Goal: Transaction & Acquisition: Subscribe to service/newsletter

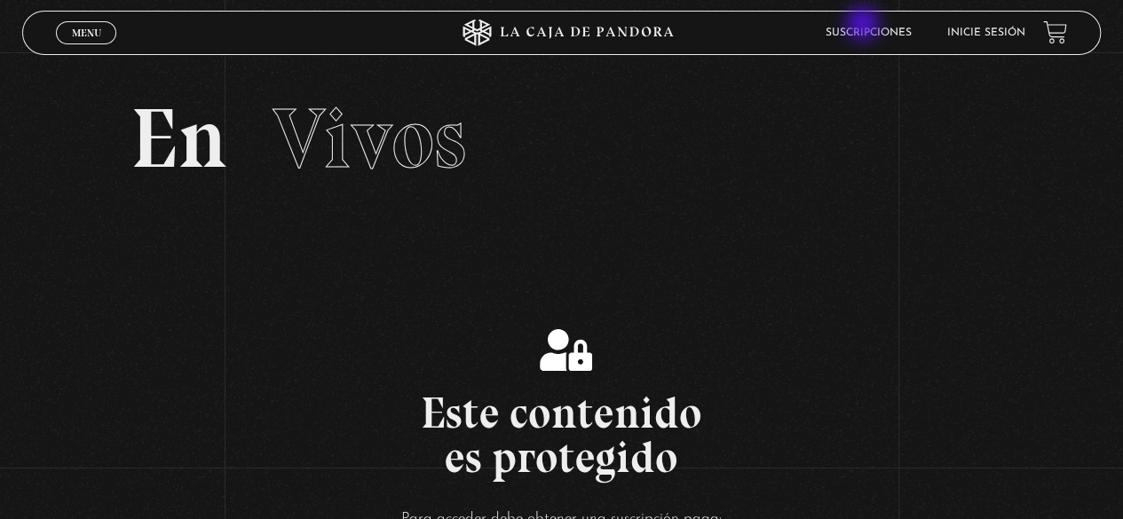
click at [865, 26] on li "Suscripciones" at bounding box center [869, 33] width 86 height 28
click at [867, 33] on link "Suscripciones" at bounding box center [869, 33] width 86 height 11
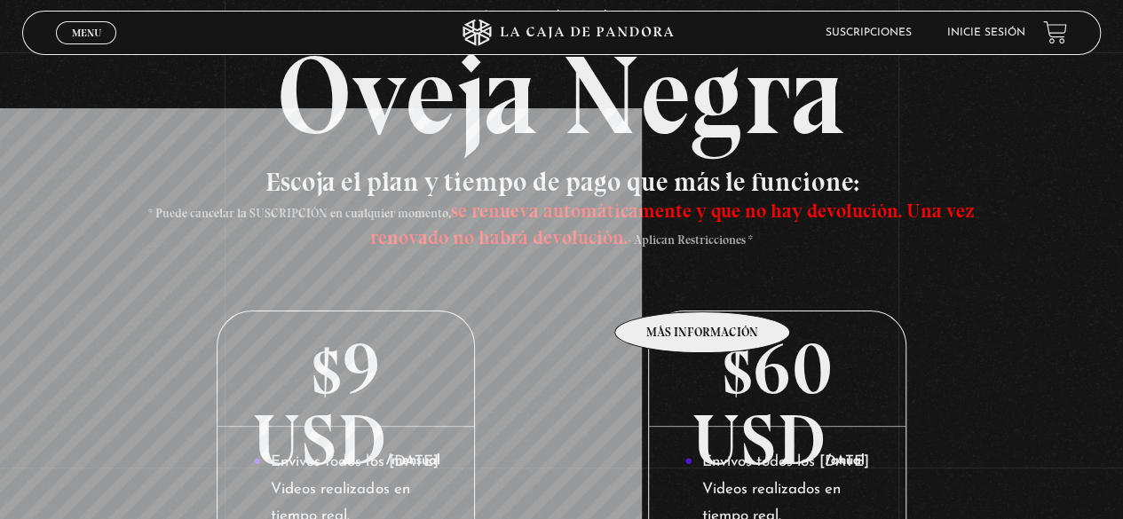
scroll to position [99, 0]
click at [349, 423] on p "$9 USD /mensual" at bounding box center [346, 370] width 257 height 115
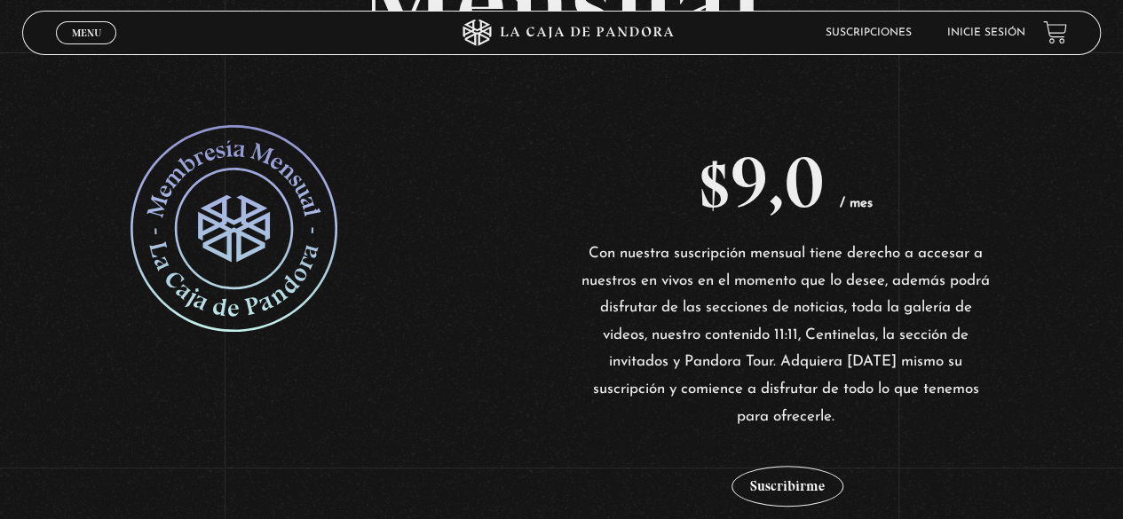
scroll to position [262, 0]
click at [819, 483] on button "Suscribirme" at bounding box center [788, 487] width 112 height 41
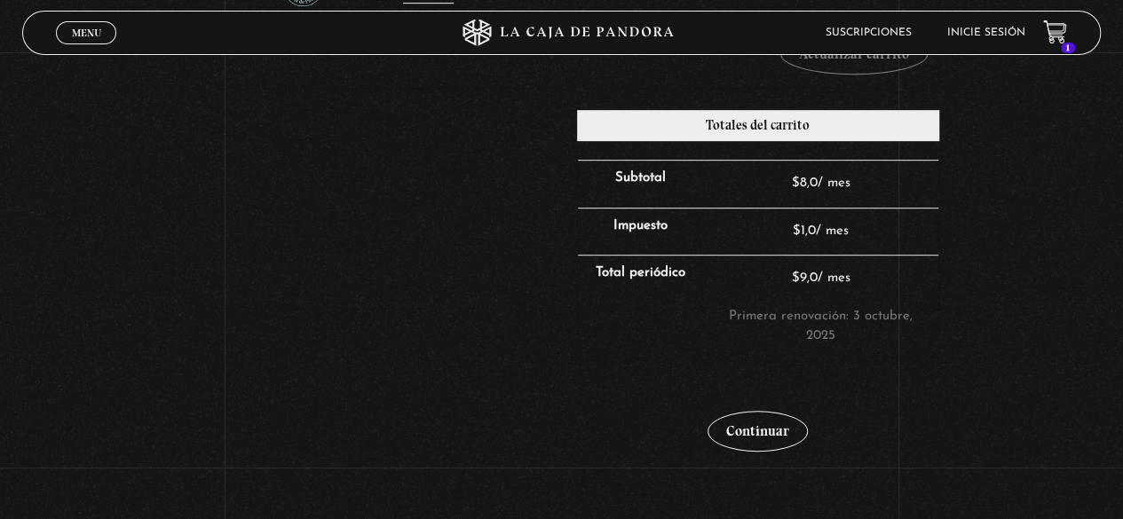
scroll to position [446, 0]
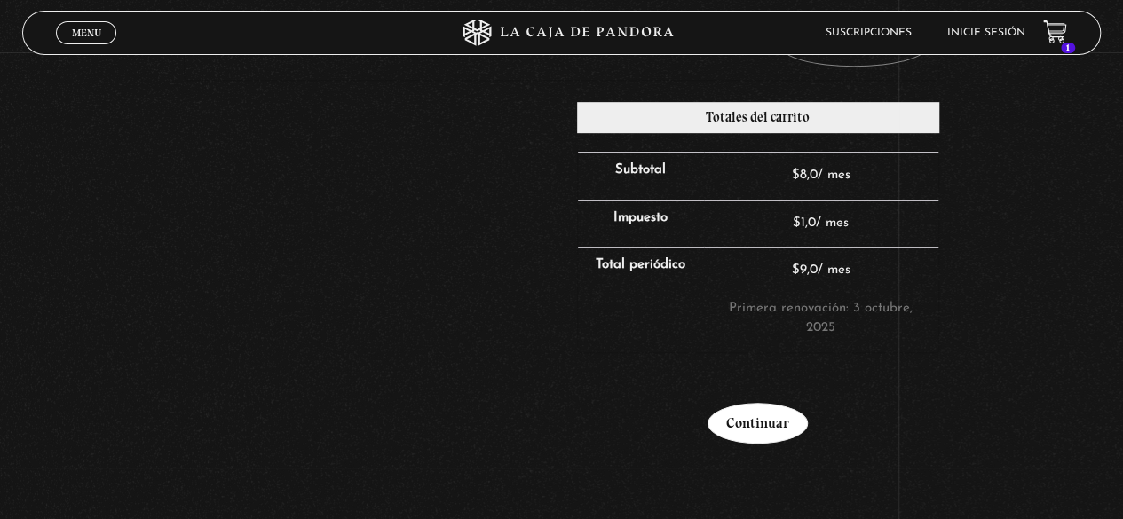
click at [783, 410] on link "Continuar" at bounding box center [758, 423] width 100 height 41
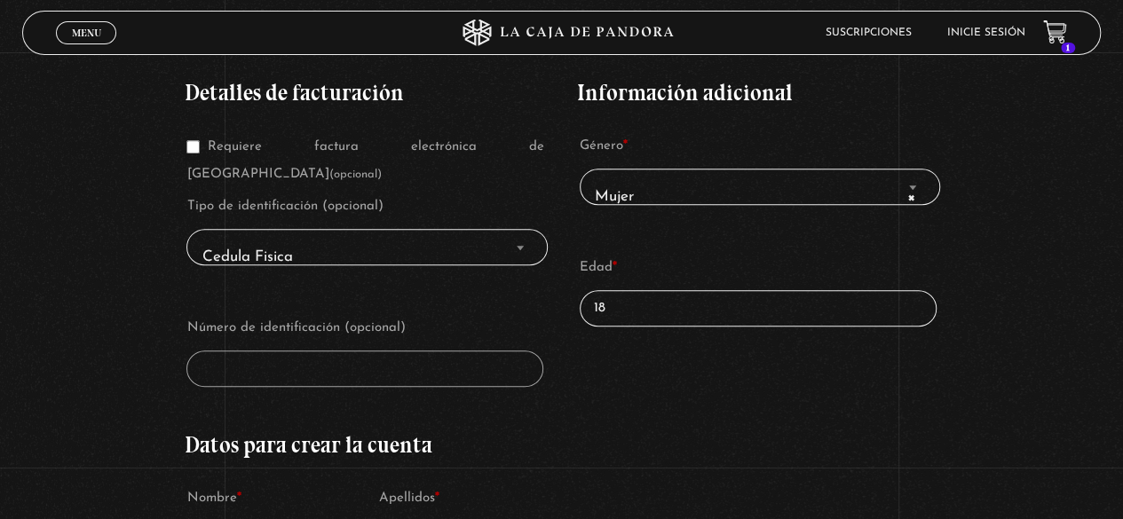
scroll to position [298, 0]
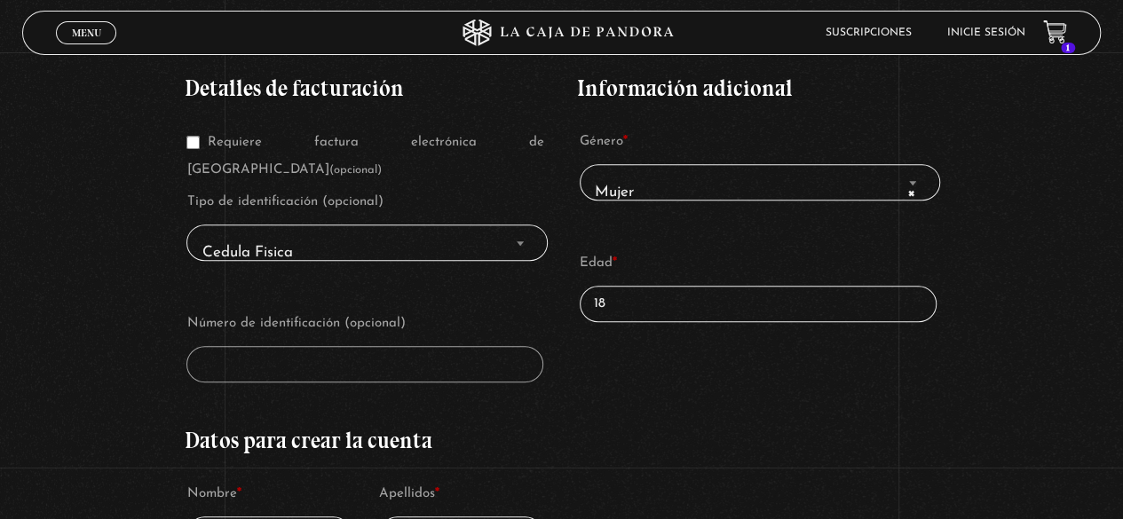
click at [742, 303] on input "18" at bounding box center [758, 304] width 357 height 36
type input "1"
type input "27"
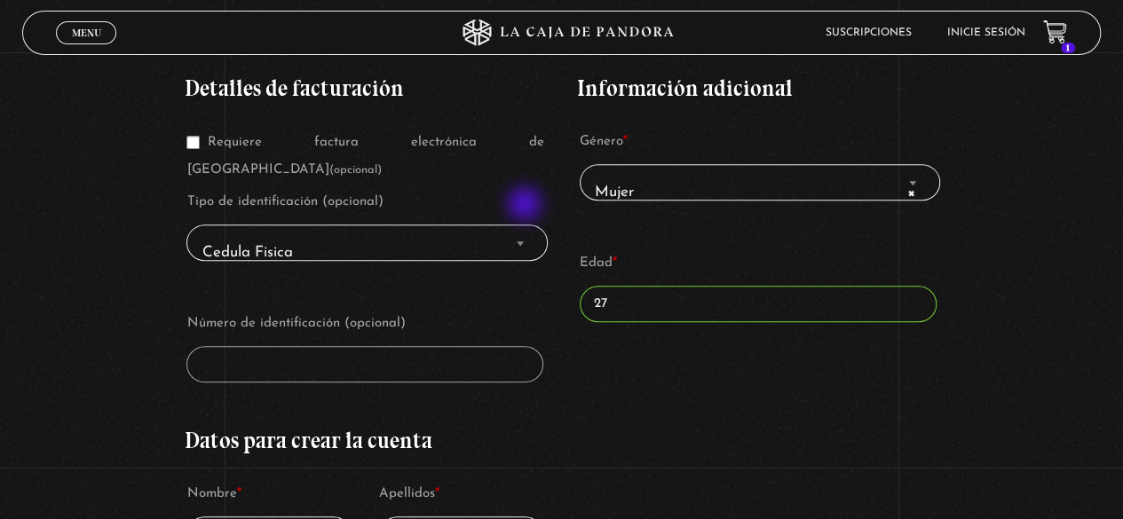
click at [526, 232] on span "Finalizar compra" at bounding box center [520, 243] width 18 height 23
click at [503, 233] on span "Cedula Fisica" at bounding box center [366, 253] width 345 height 40
click at [516, 232] on span "Finalizar compra" at bounding box center [520, 243] width 18 height 23
click at [522, 241] on b "Finalizar compra" at bounding box center [520, 243] width 7 height 4
drag, startPoint x: 462, startPoint y: 358, endPoint x: 462, endPoint y: 333, distance: 24.9
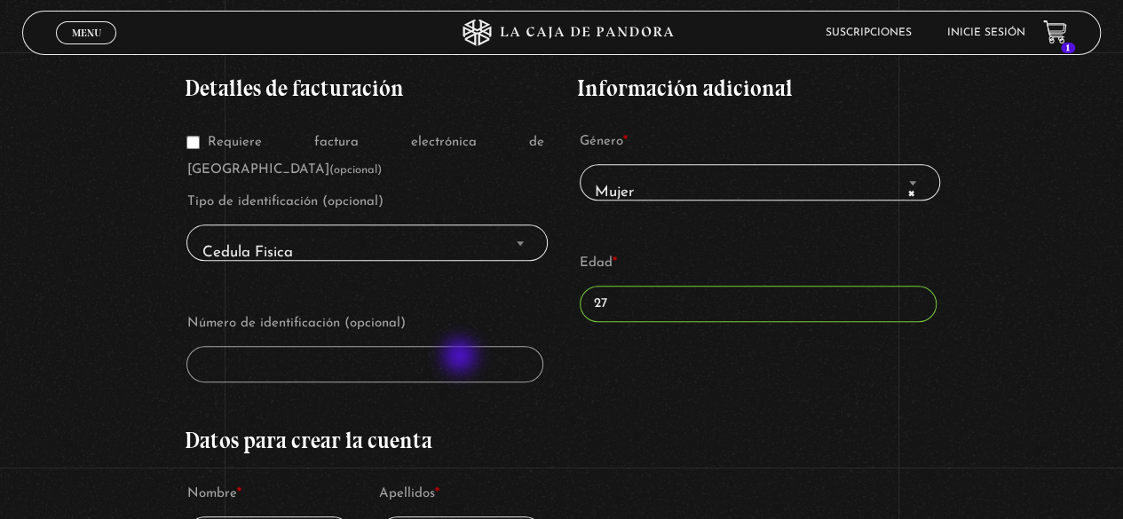
click at [526, 232] on span "Finalizar compra" at bounding box center [520, 243] width 18 height 23
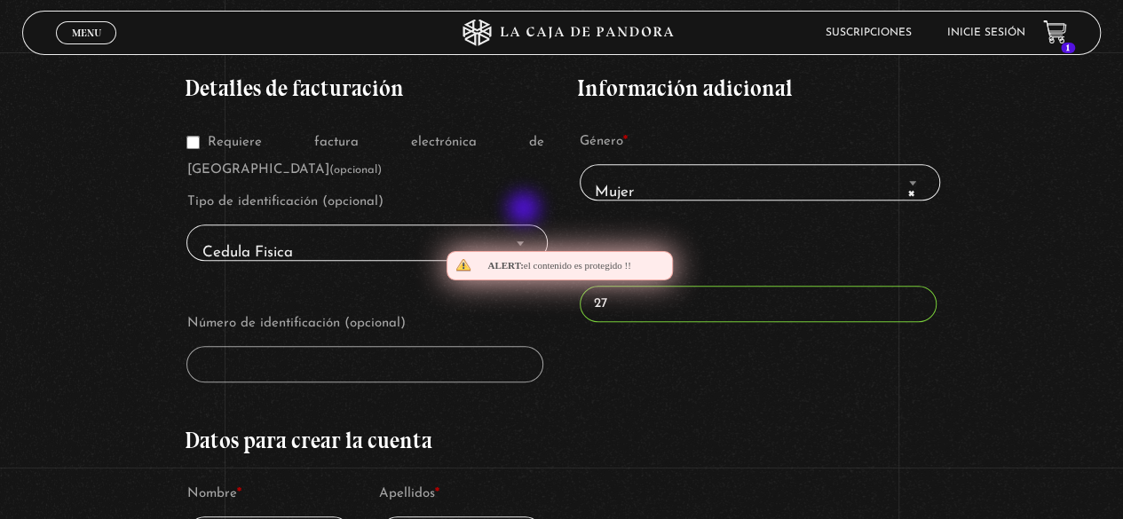
click at [526, 232] on span "Finalizar compra" at bounding box center [520, 243] width 18 height 23
click at [523, 232] on span "Finalizar compra" at bounding box center [520, 243] width 18 height 23
click at [515, 225] on span "Cedula Fisica" at bounding box center [366, 243] width 361 height 36
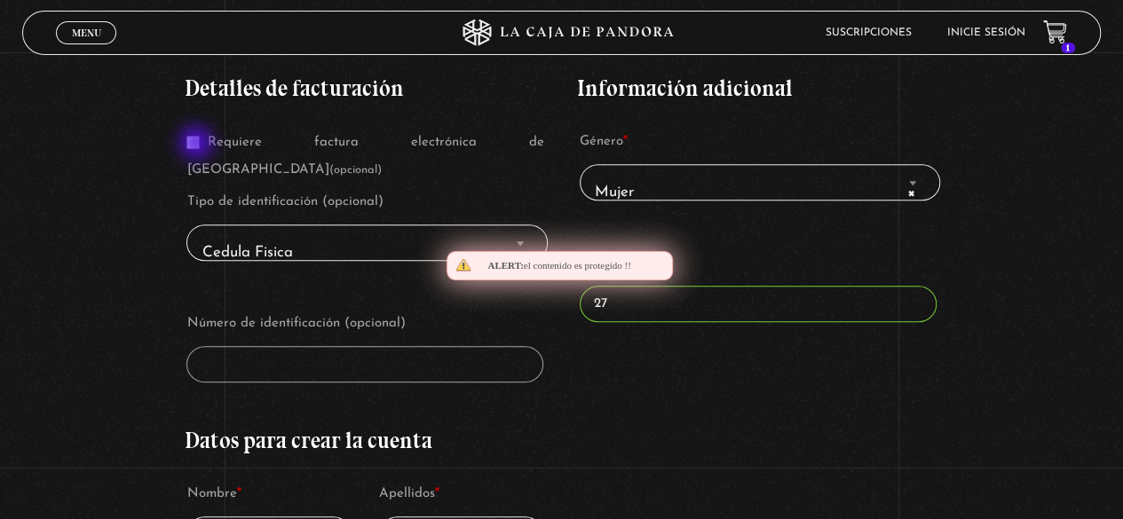
click at [198, 144] on input "Requiere factura electrónica de Costa Rica (opcional)" at bounding box center [192, 142] width 13 height 13
checkbox input "true"
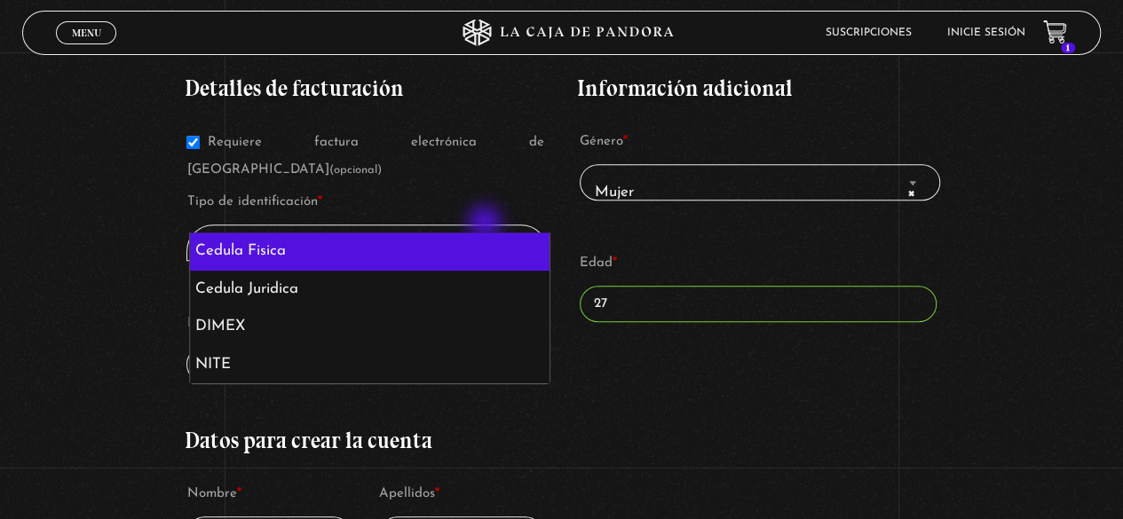
click at [487, 233] on span "Cedula Fisica" at bounding box center [366, 253] width 345 height 40
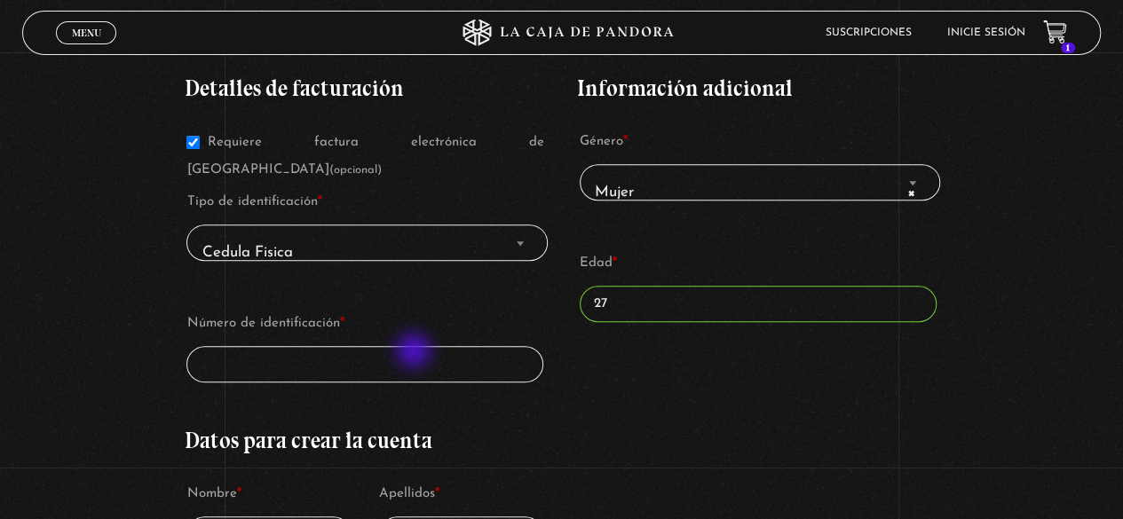
click at [417, 346] on input "Número de identificación *" at bounding box center [364, 364] width 357 height 36
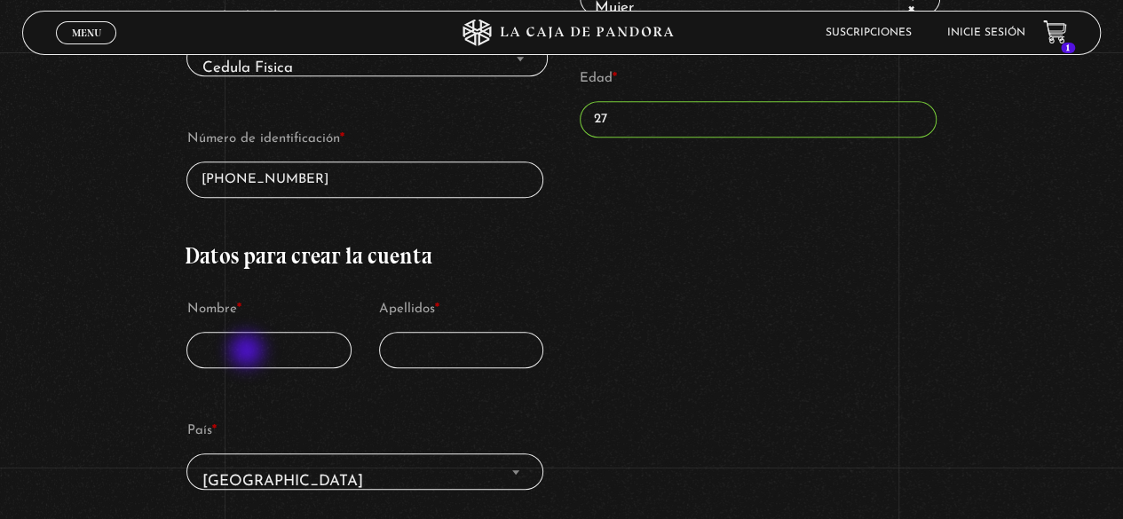
scroll to position [565, 0]
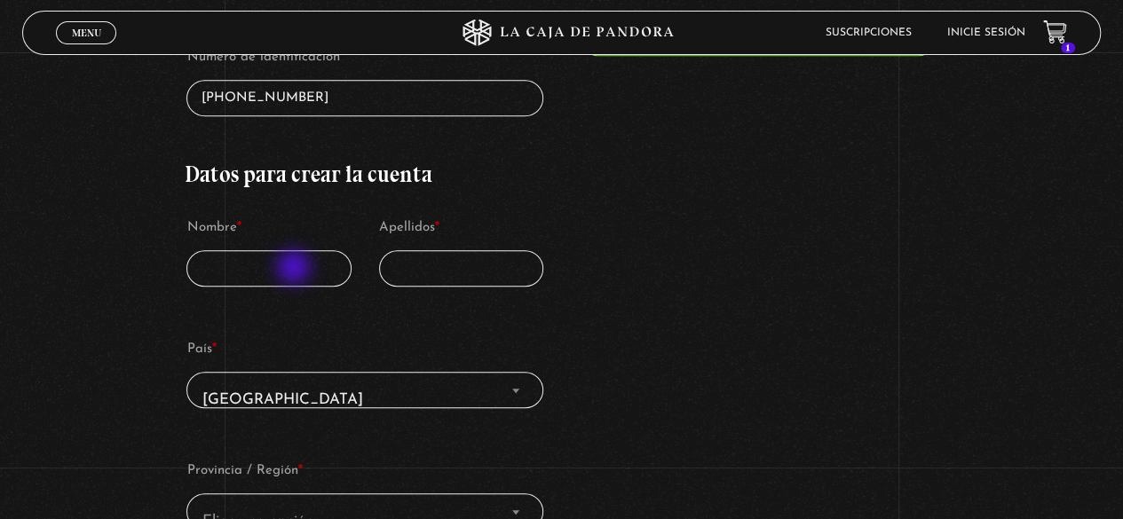
type input "4-0237-0392"
click at [298, 250] on input "Nombre *" at bounding box center [268, 268] width 165 height 36
type input "s"
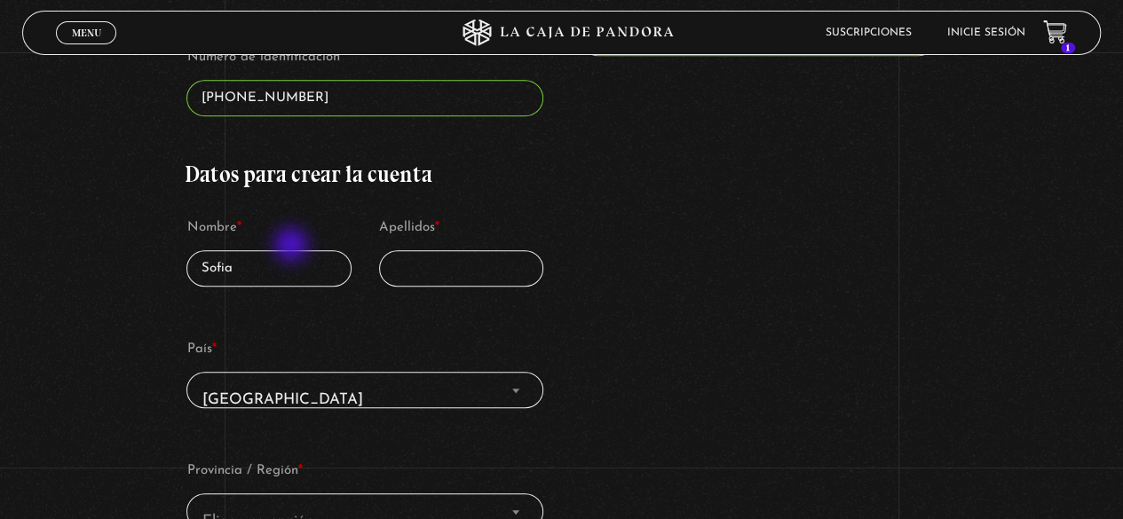
type input "Sofia"
type input "Vargas"
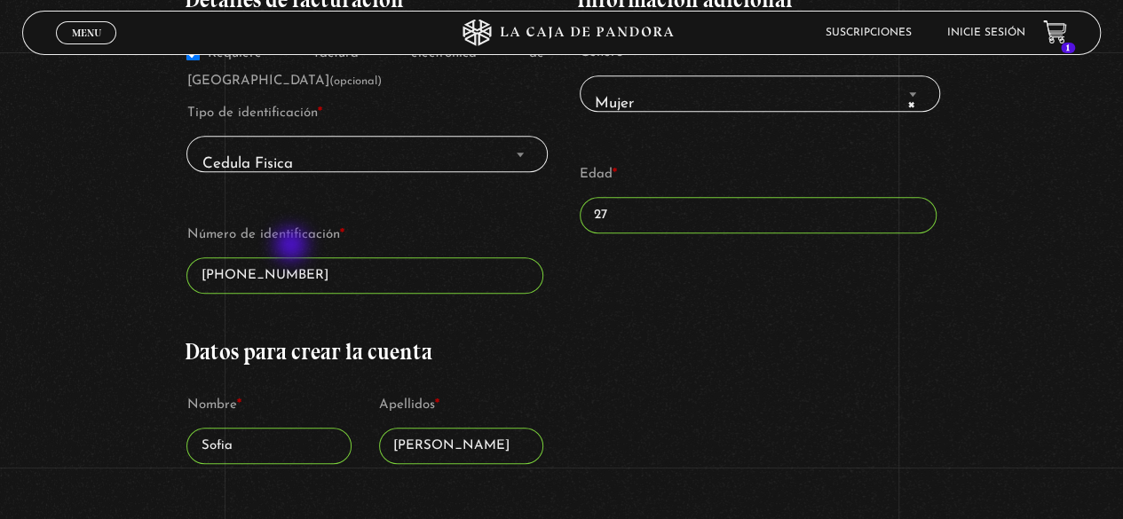
scroll to position [742, 0]
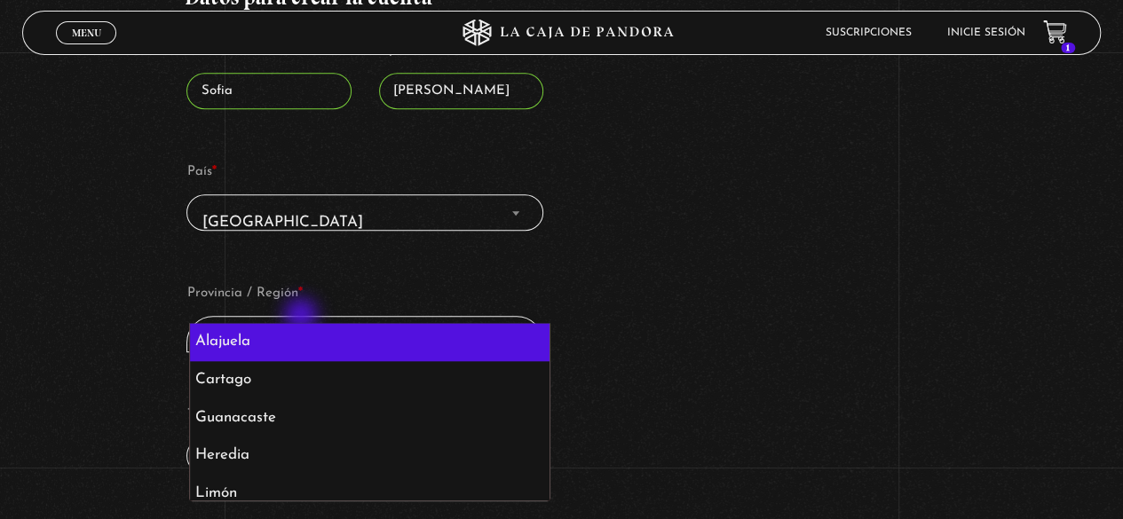
click at [303, 336] on span "Elige una opción…" at bounding box center [261, 343] width 119 height 15
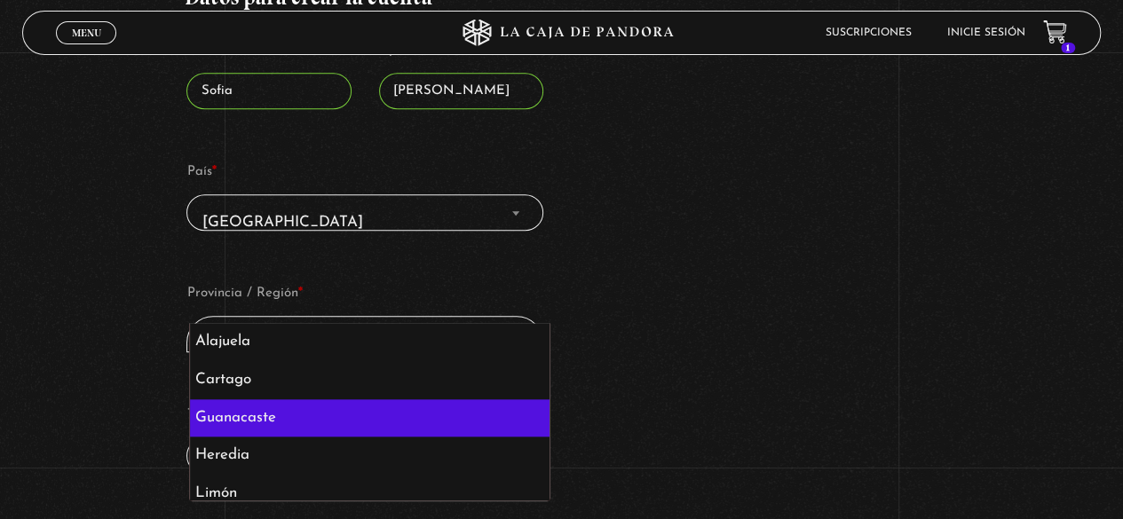
scroll to position [87, 0]
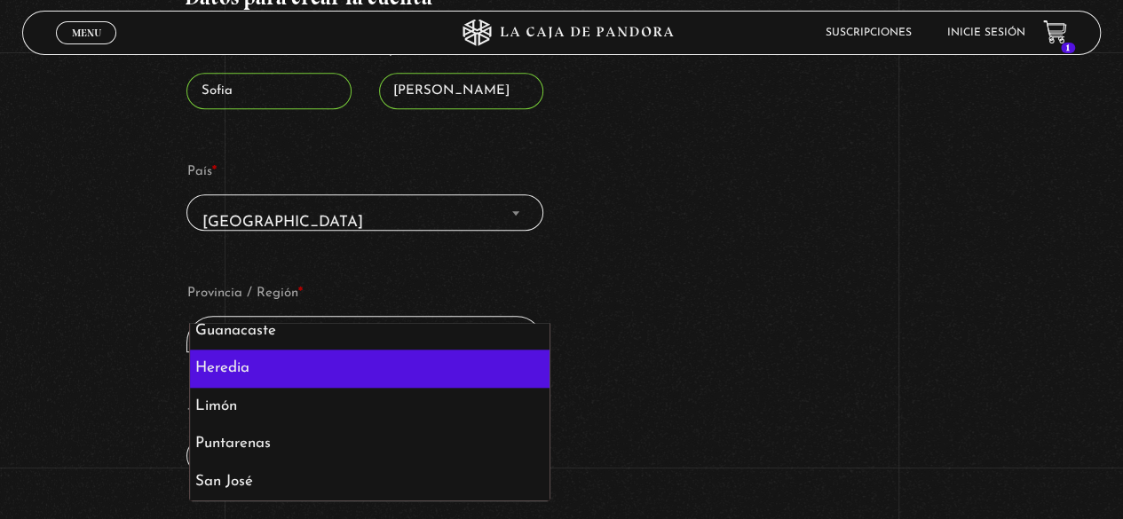
select select "CR-H"
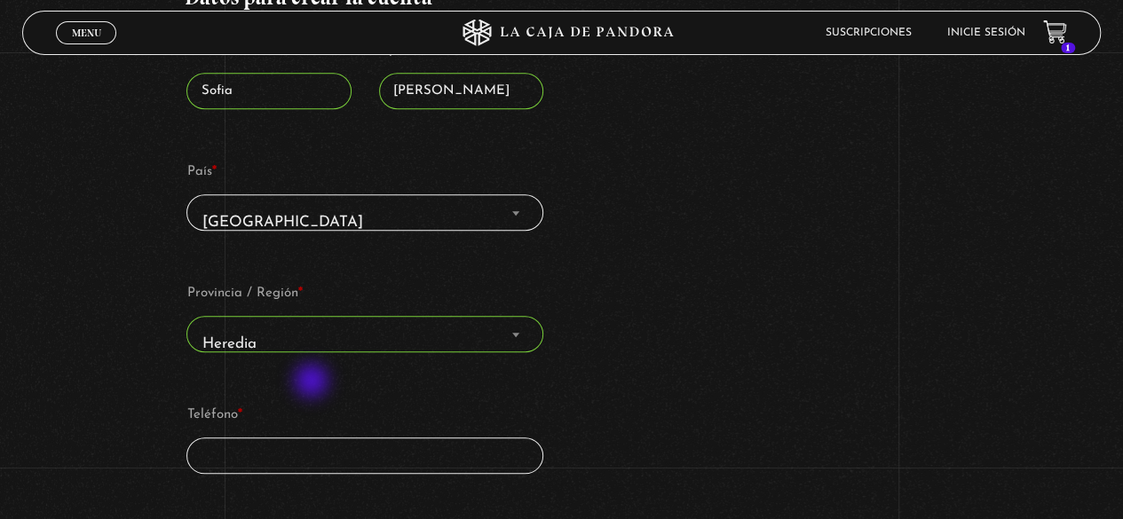
scroll to position [831, 0]
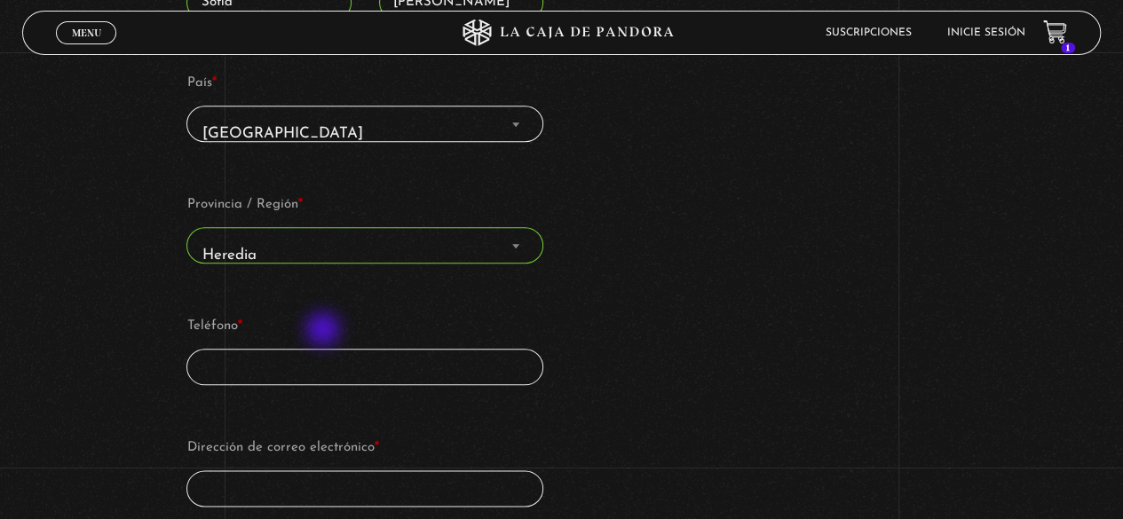
click at [325, 349] on input "Teléfono *" at bounding box center [364, 367] width 357 height 36
drag, startPoint x: 715, startPoint y: 246, endPoint x: 703, endPoint y: 257, distance: 16.3
click at [715, 245] on div "Detalles de facturación Requiere factura electrónica de Costa Rica (opcional) T…" at bounding box center [561, 157] width 755 height 1279
type input "87831316"
click at [540, 471] on input "Dirección de correo electrónico *" at bounding box center [364, 489] width 357 height 36
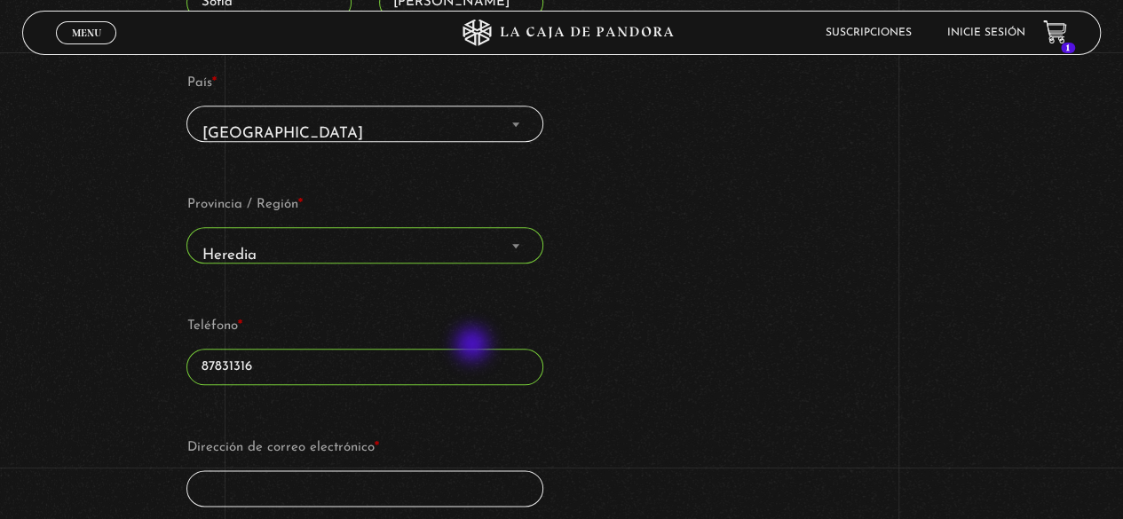
type input "sofiavargas915@gmail.com"
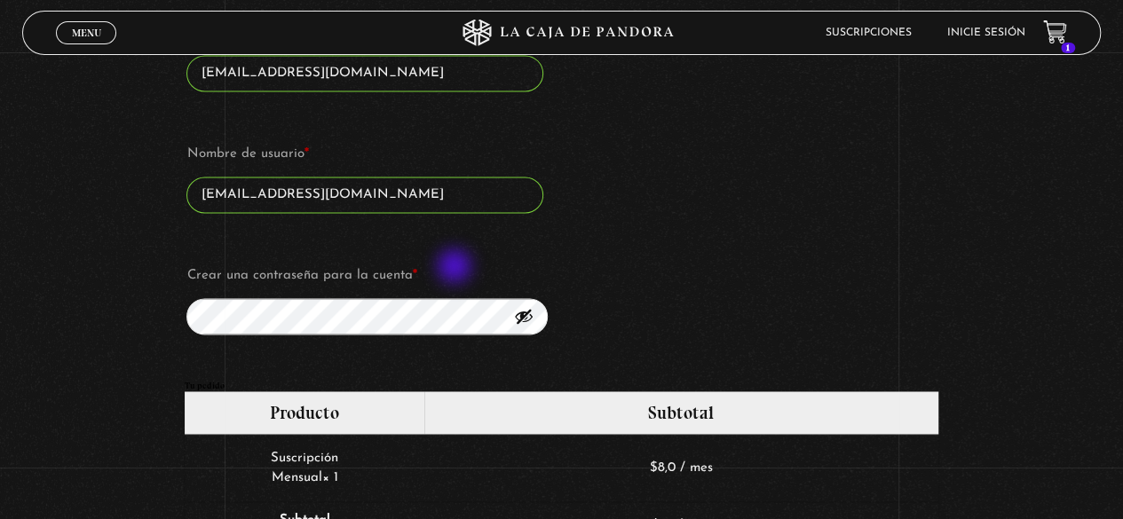
scroll to position [1275, 0]
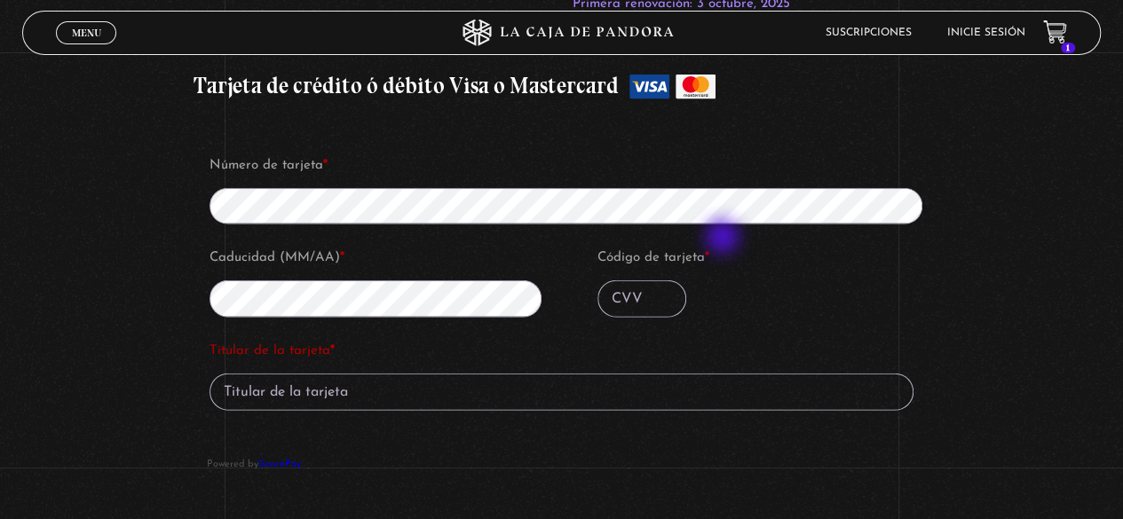
scroll to position [1896, 0]
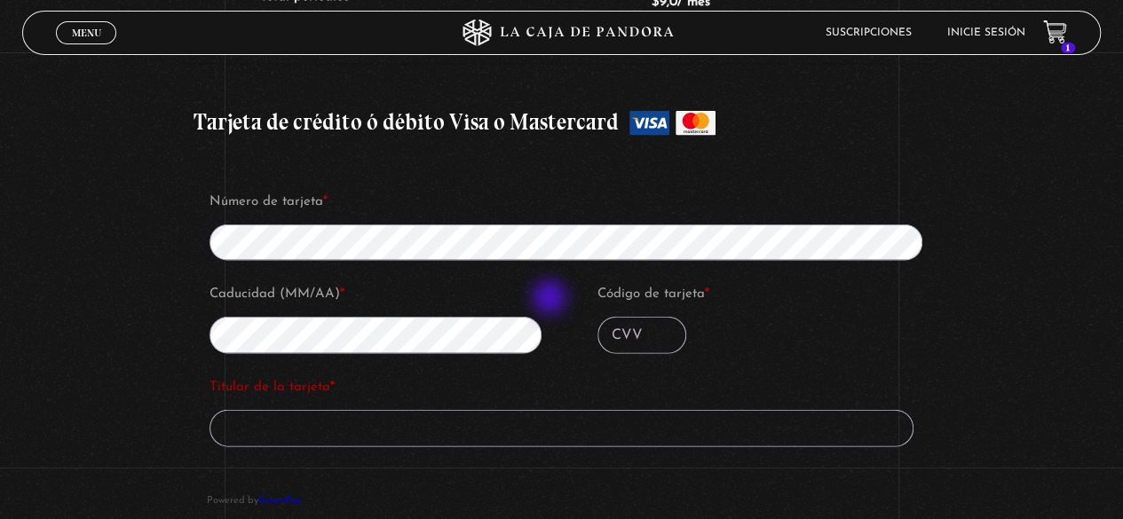
type input "Sofia Vargas Bolaños"
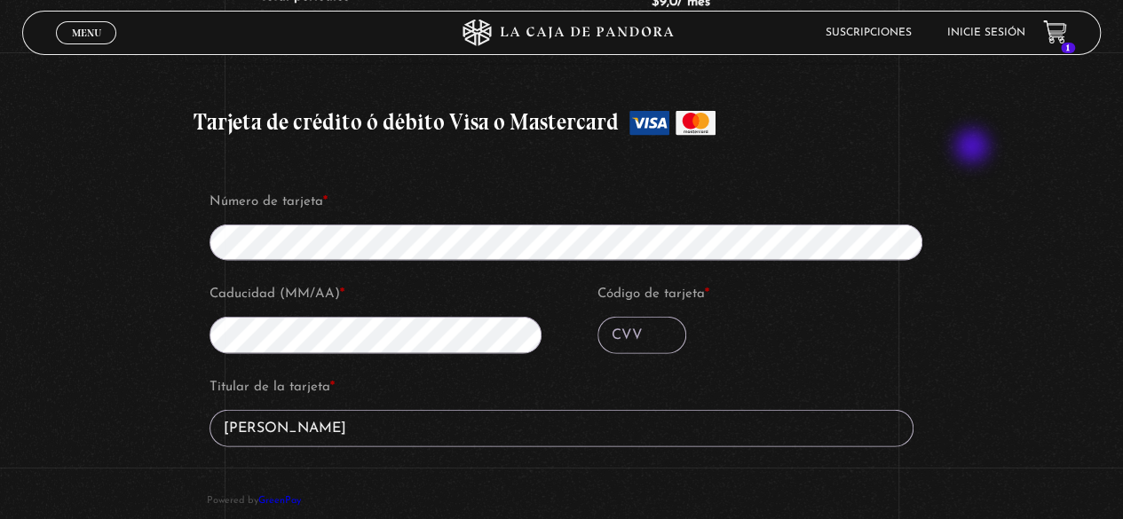
click at [630, 317] on input "Código de tarjeta *" at bounding box center [642, 335] width 89 height 37
type input "993"
click at [295, 410] on input "Titular de la tarjeta *" at bounding box center [562, 428] width 704 height 37
click at [313, 410] on input "Titular de la tarjeta *" at bounding box center [562, 428] width 704 height 37
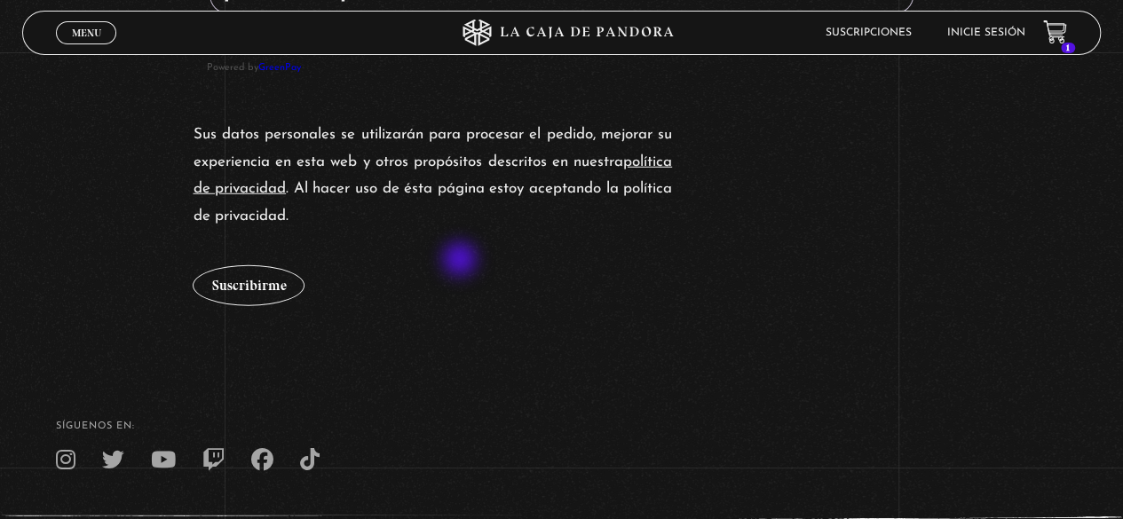
scroll to position [2340, 0]
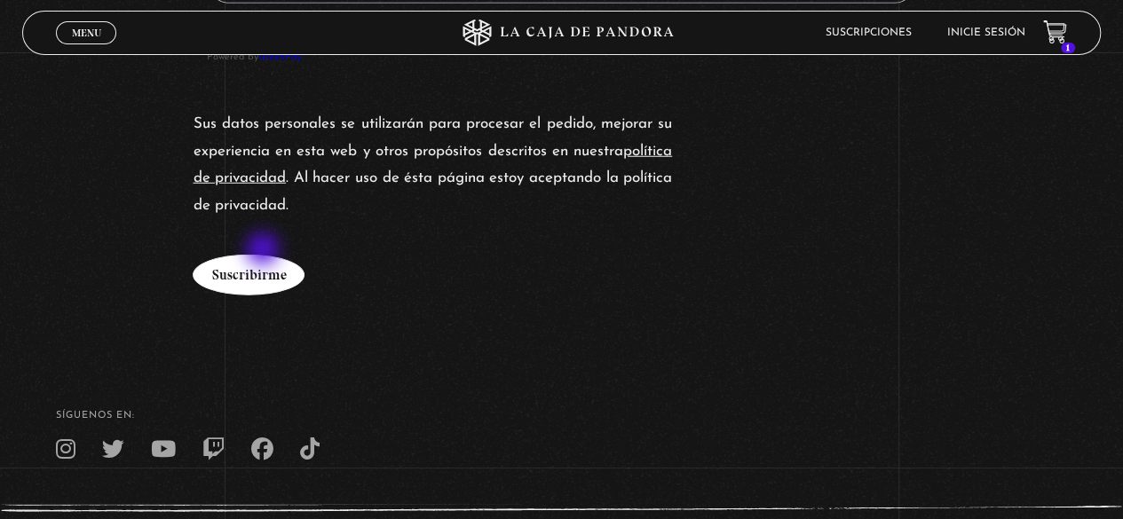
click at [265, 255] on button "Suscribirme" at bounding box center [249, 275] width 112 height 41
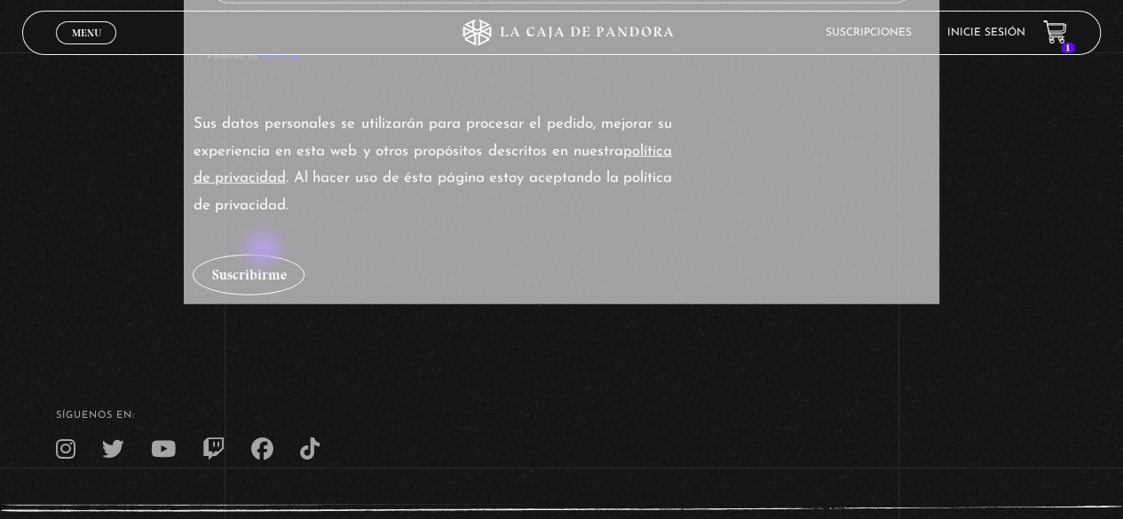
type input "Sofia Vargas Bolanos"
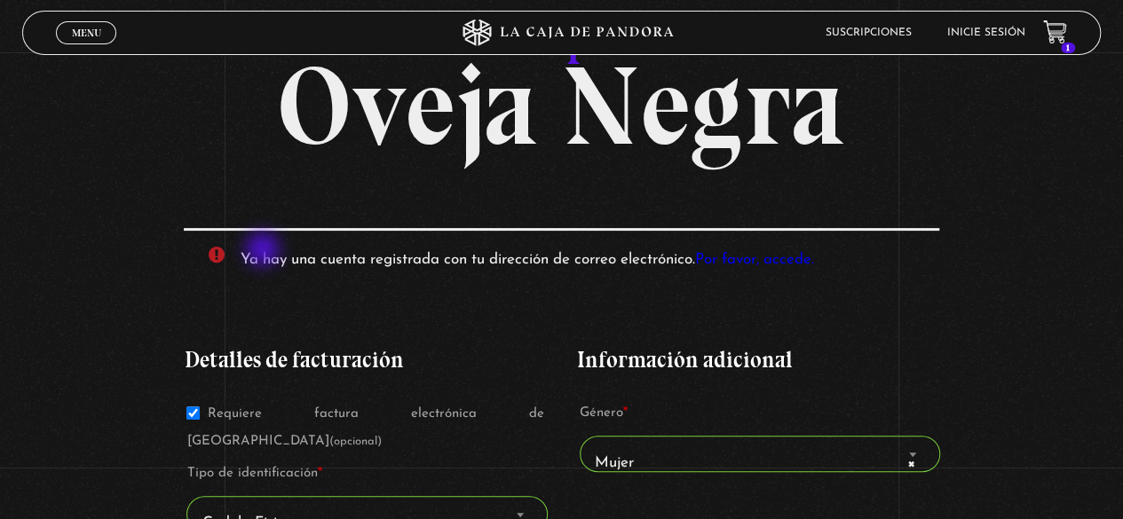
scroll to position [82, 0]
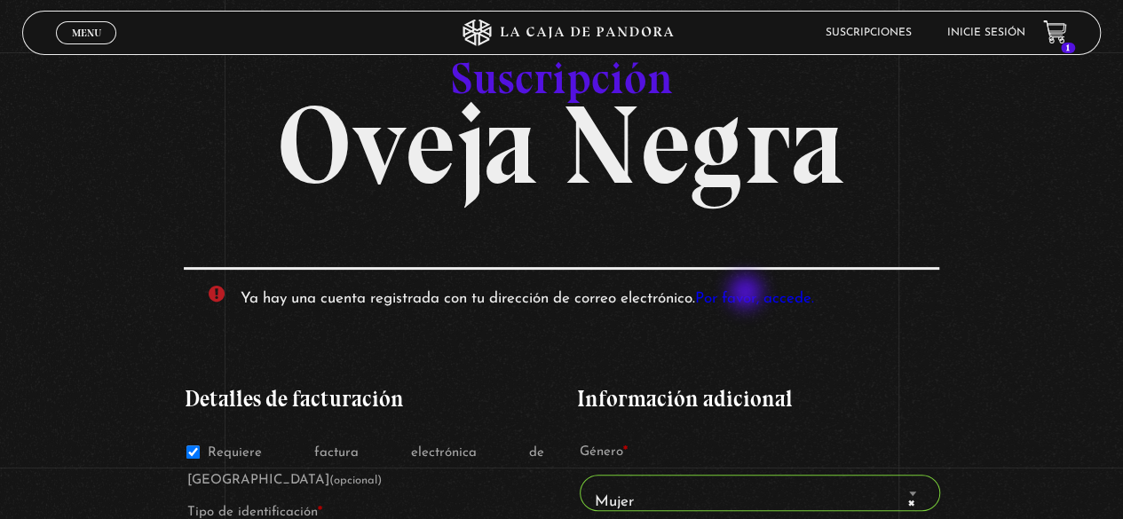
click at [748, 294] on link "Por favor, accede." at bounding box center [753, 298] width 119 height 15
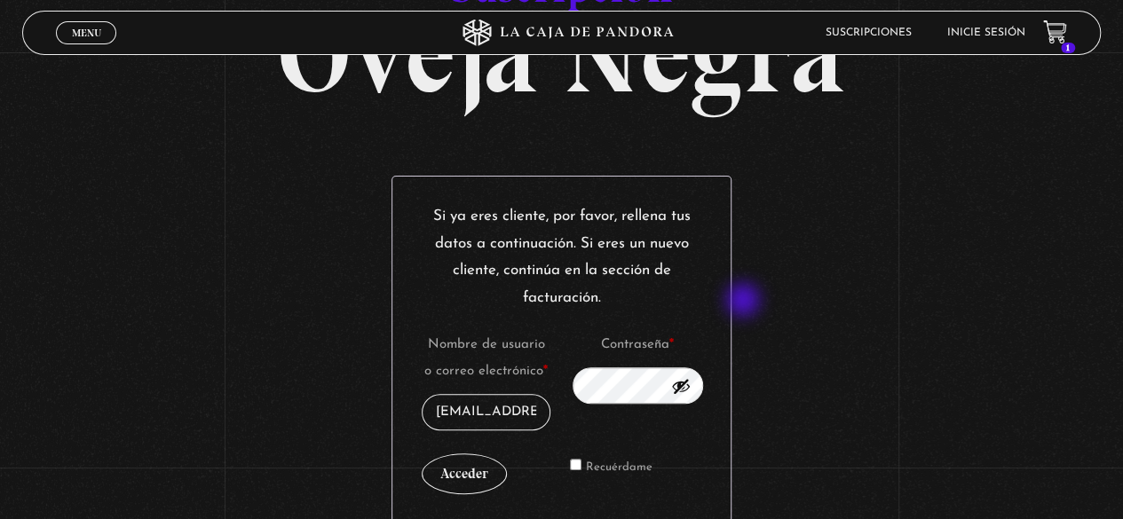
scroll to position [304, 0]
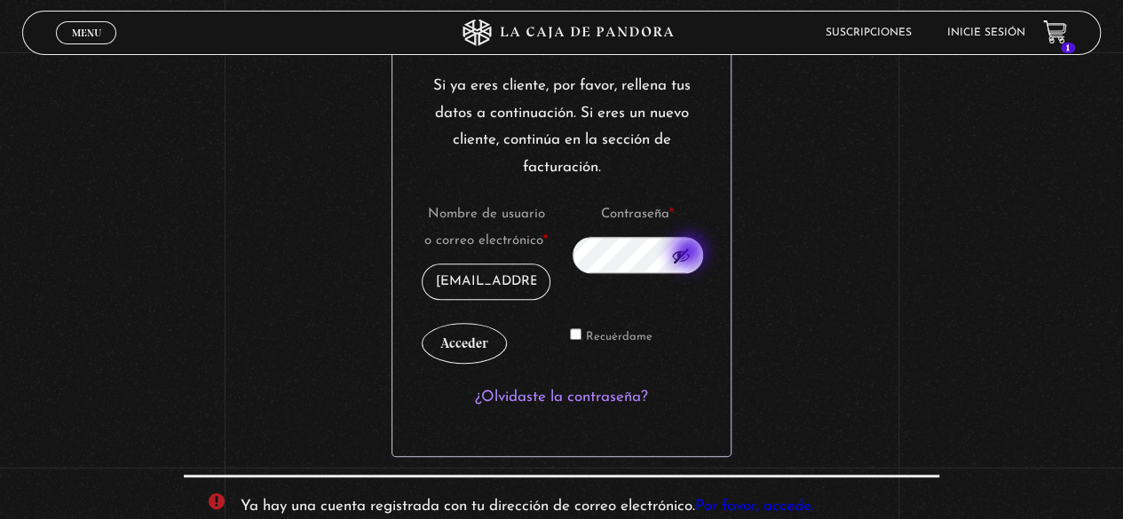
click at [691, 254] on button "Mostrar contraseña" at bounding box center [681, 256] width 20 height 20
click at [691, 254] on button "Ocultar contraseña" at bounding box center [681, 256] width 20 height 20
click at [582, 333] on input "Recuérdame" at bounding box center [576, 335] width 12 height 12
checkbox input "true"
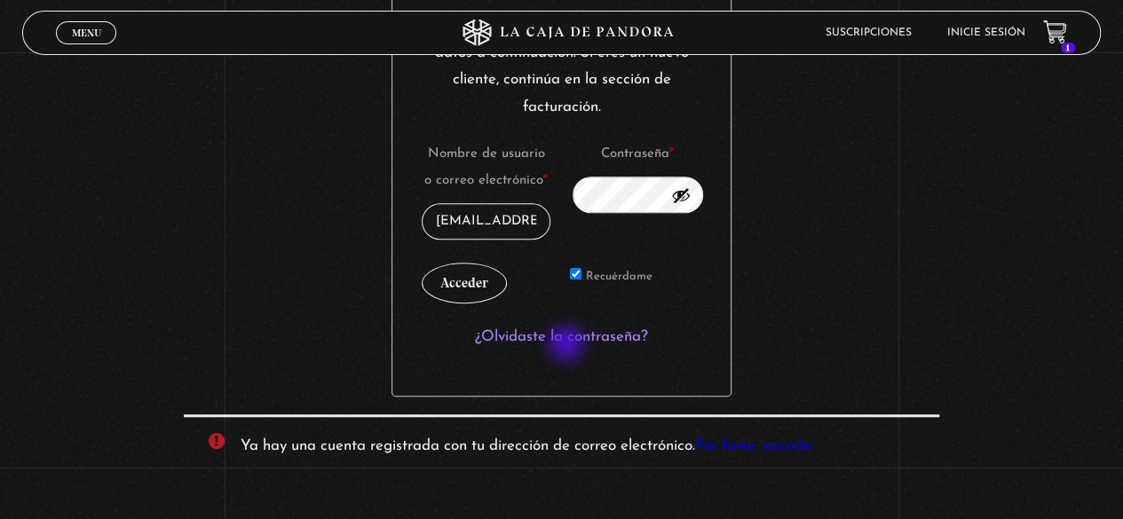
scroll to position [392, 0]
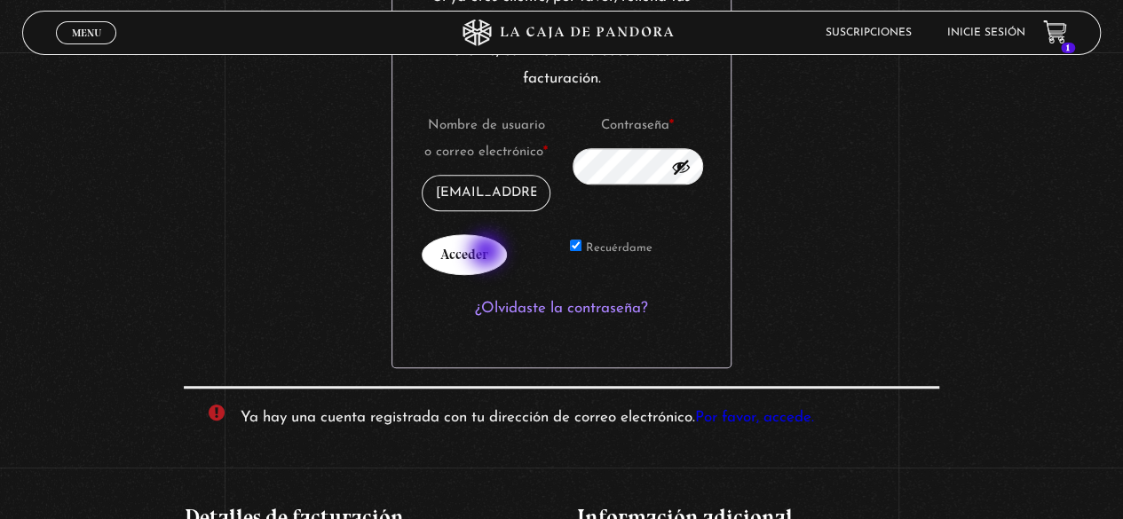
click at [488, 253] on button "Acceder" at bounding box center [464, 254] width 85 height 41
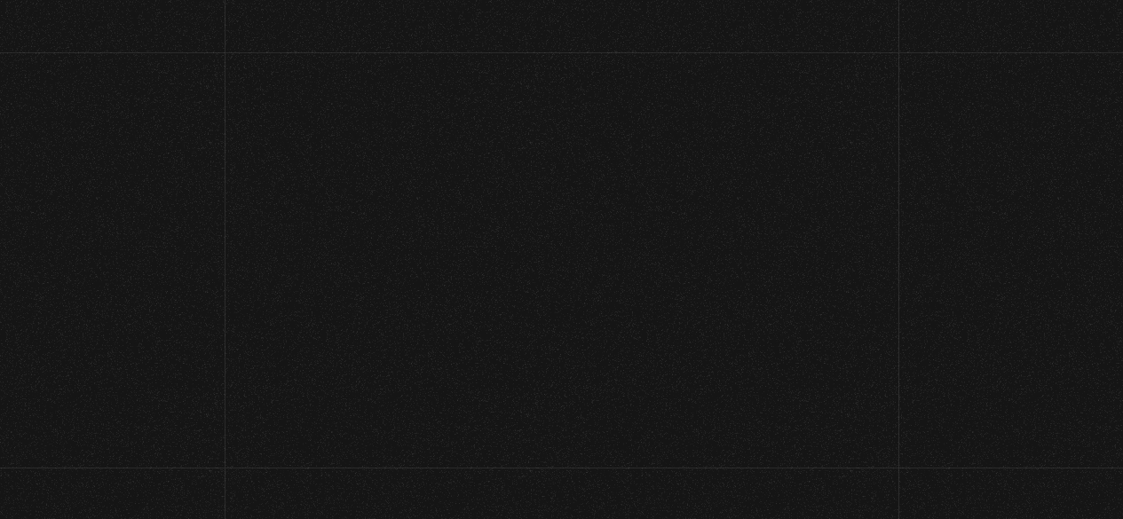
select select "CR-H"
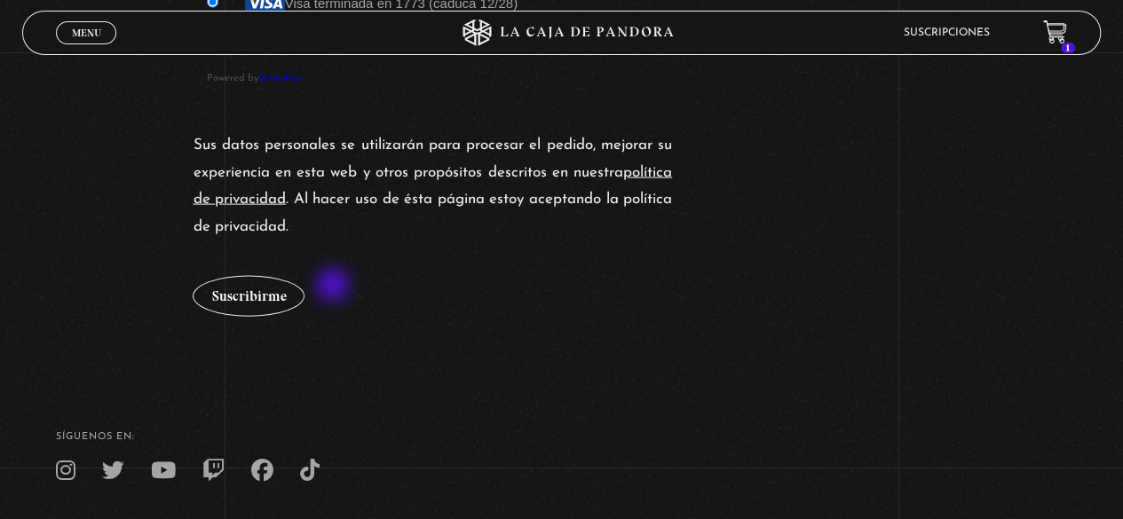
scroll to position [1864, 0]
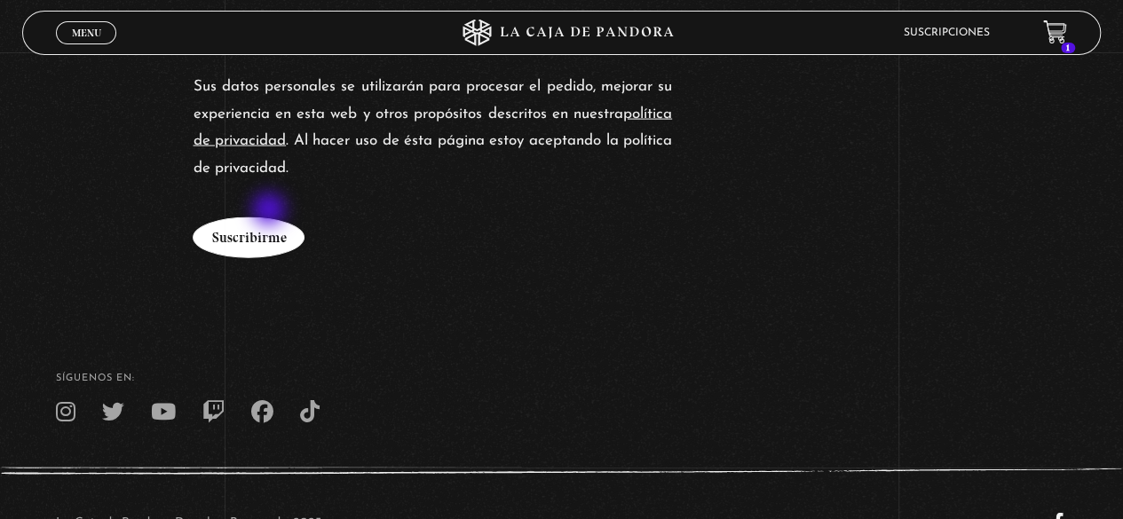
click at [271, 218] on button "Suscribirme" at bounding box center [249, 238] width 112 height 41
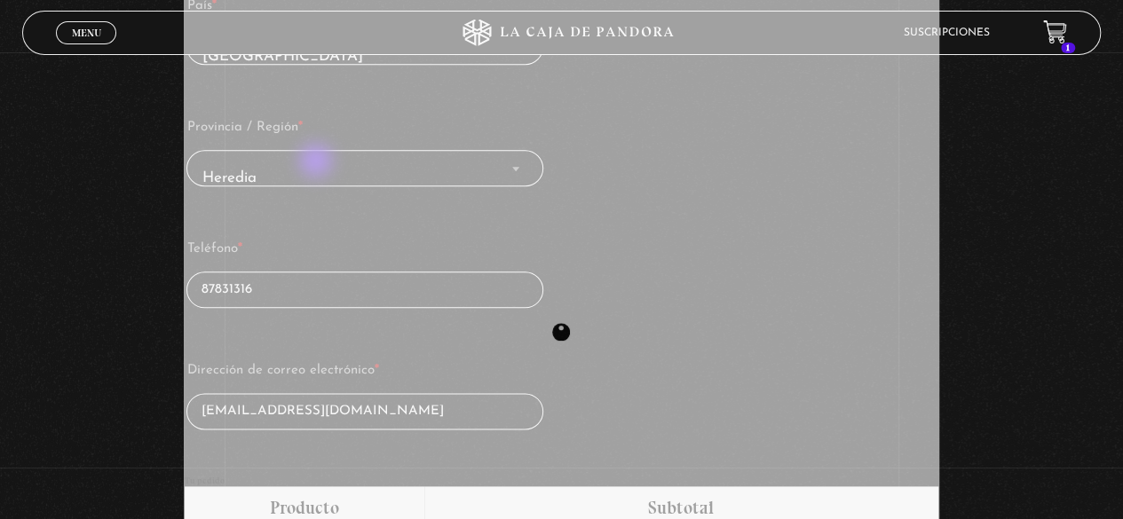
scroll to position [832, 0]
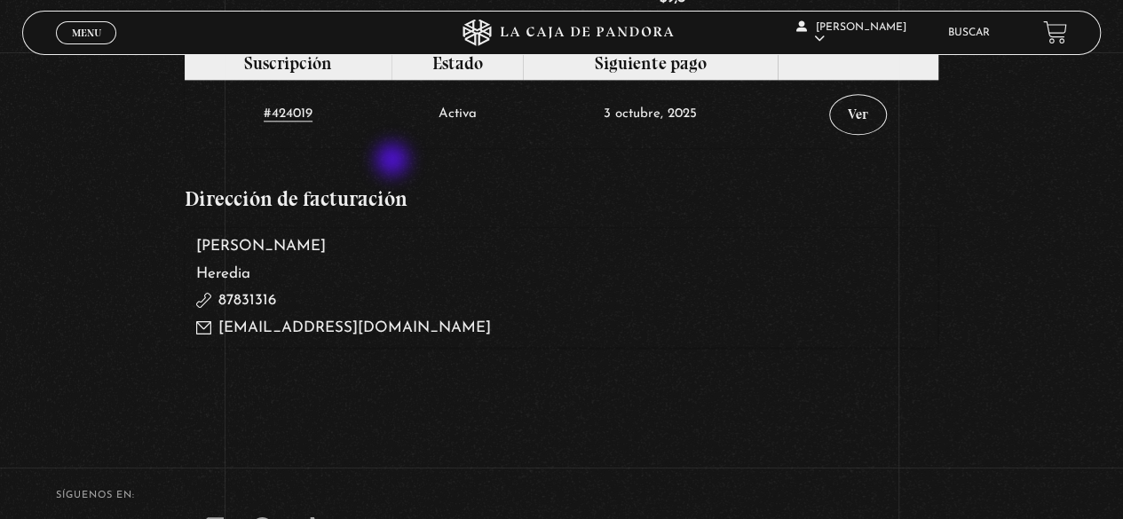
scroll to position [612, 0]
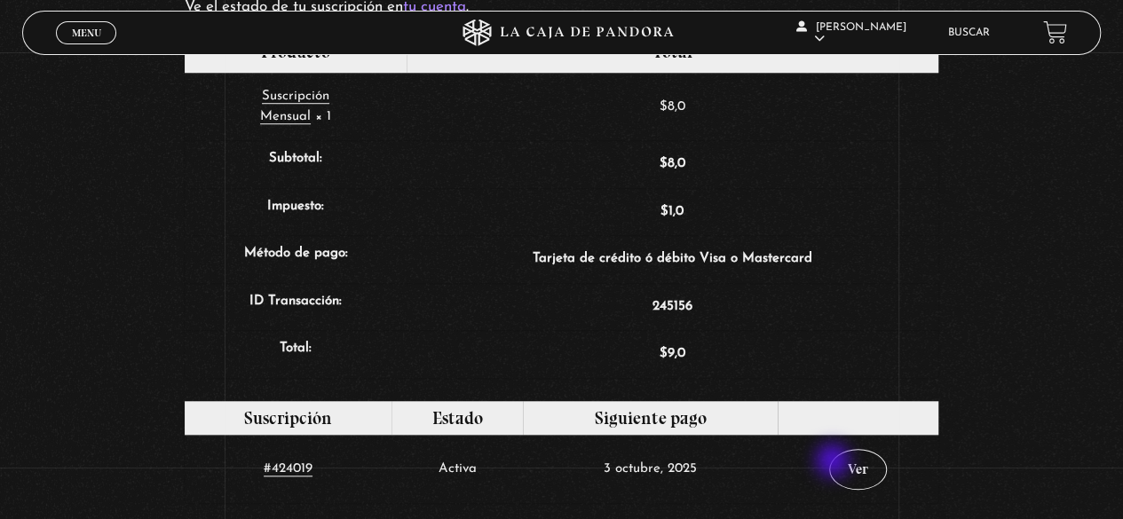
click at [835, 462] on td "Ver" at bounding box center [858, 469] width 160 height 68
click at [838, 460] on td "Ver" at bounding box center [858, 469] width 160 height 68
click at [842, 460] on link "Ver" at bounding box center [858, 469] width 58 height 41
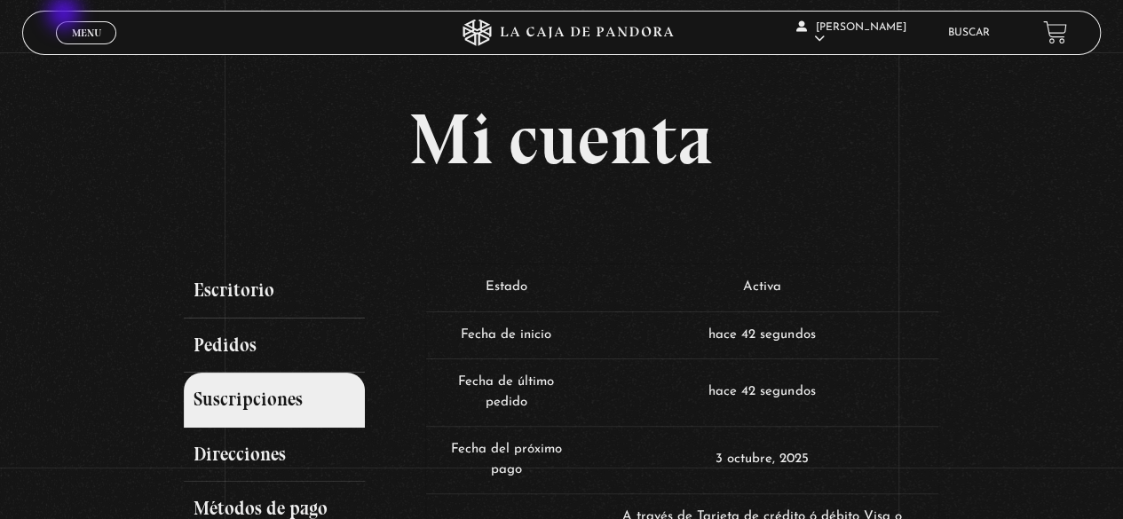
click at [66, 15] on div "Menu Cerrar" at bounding box center [224, 33] width 337 height 43
click at [70, 24] on link "Menu Cerrar" at bounding box center [86, 32] width 60 height 23
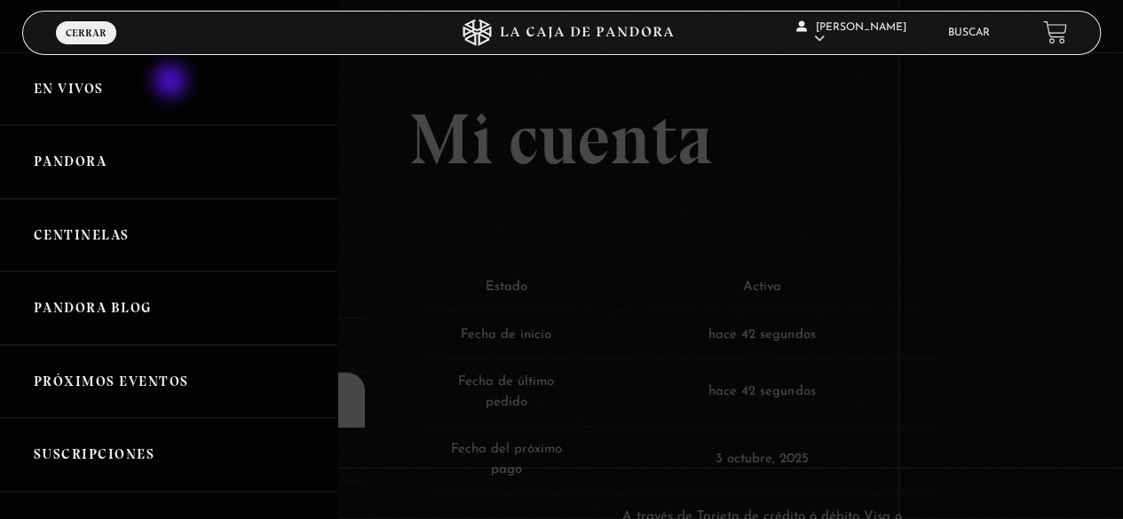
click at [170, 91] on link "En vivos" at bounding box center [168, 89] width 337 height 74
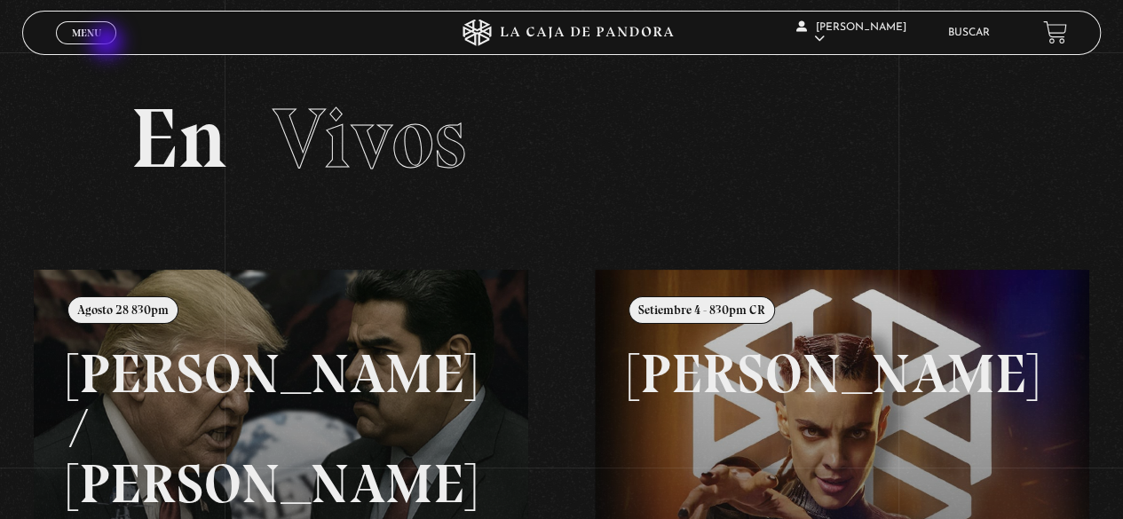
click at [107, 44] on div "Menu Cerrar" at bounding box center [224, 33] width 337 height 43
click at [101, 29] on link "Menu Cerrar" at bounding box center [86, 32] width 60 height 23
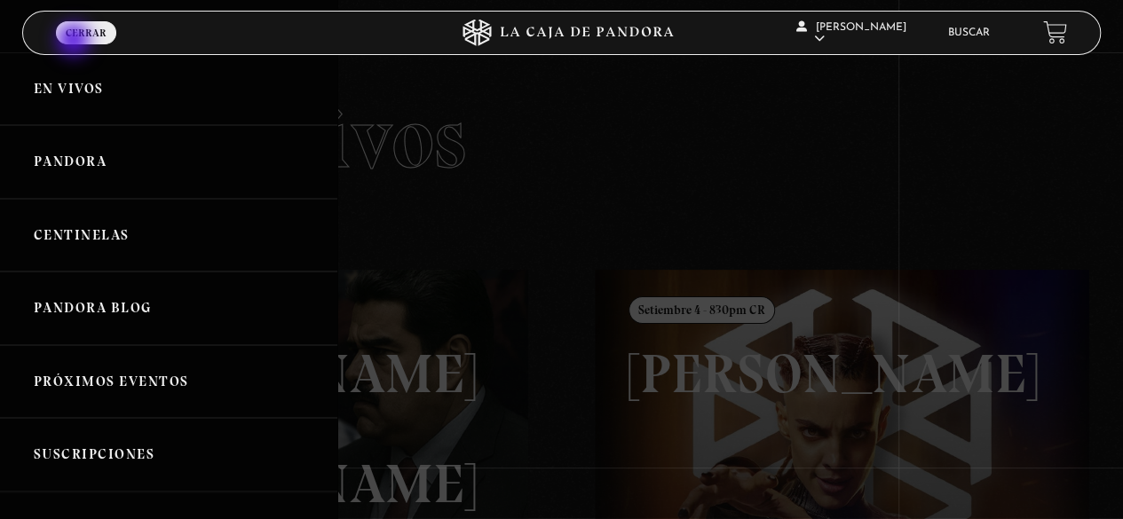
click at [75, 42] on link "Menu Cerrar" at bounding box center [86, 32] width 60 height 23
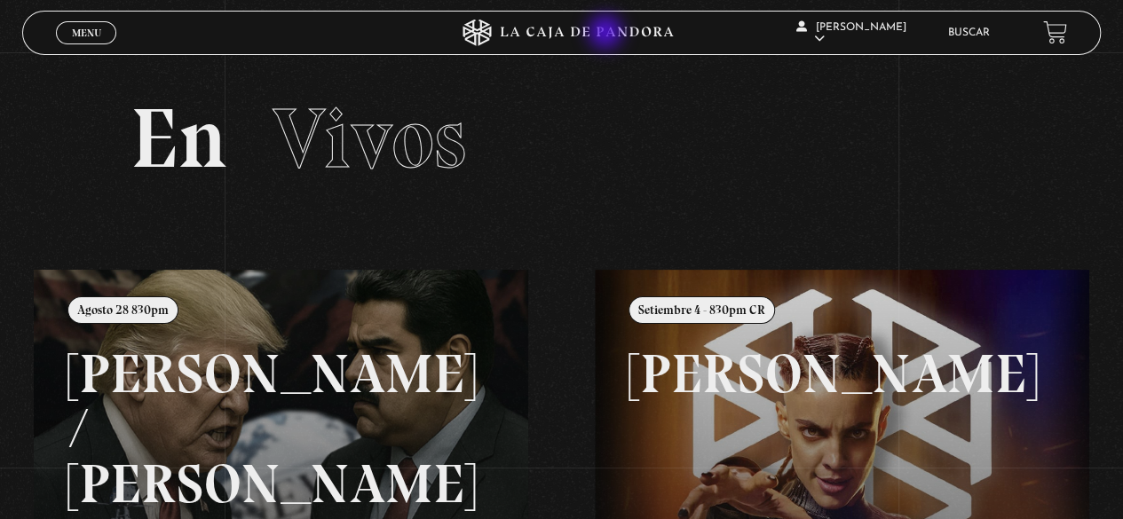
click at [607, 34] on icon at bounding box center [561, 33] width 337 height 27
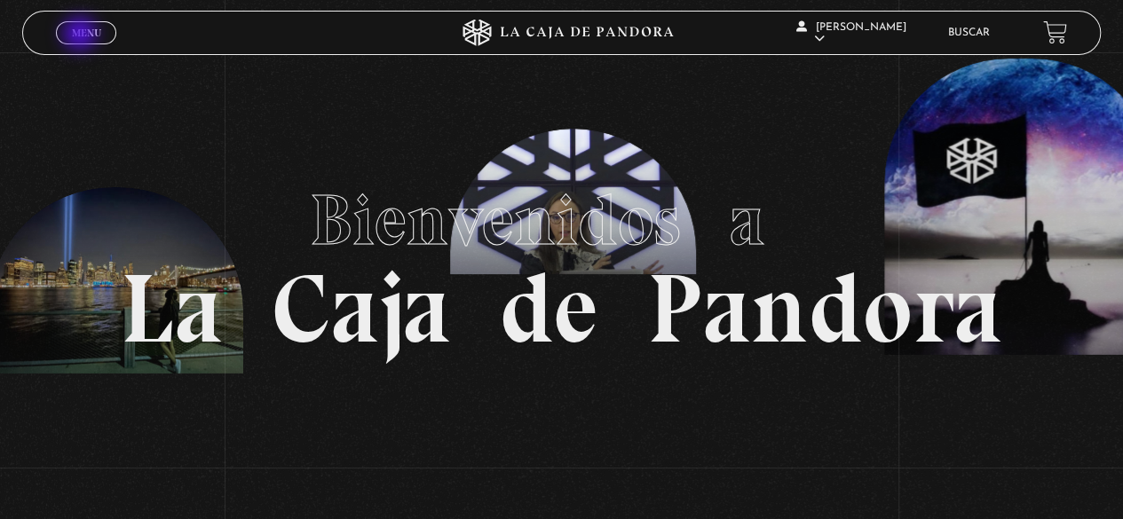
click at [82, 38] on span "Menu" at bounding box center [86, 33] width 29 height 11
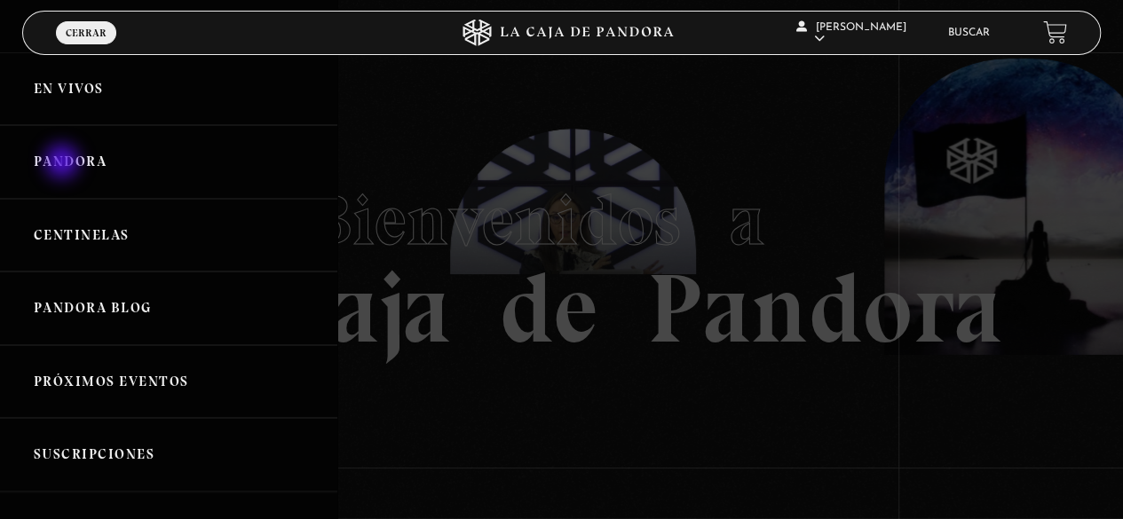
click at [64, 162] on link "Pandora" at bounding box center [168, 162] width 337 height 74
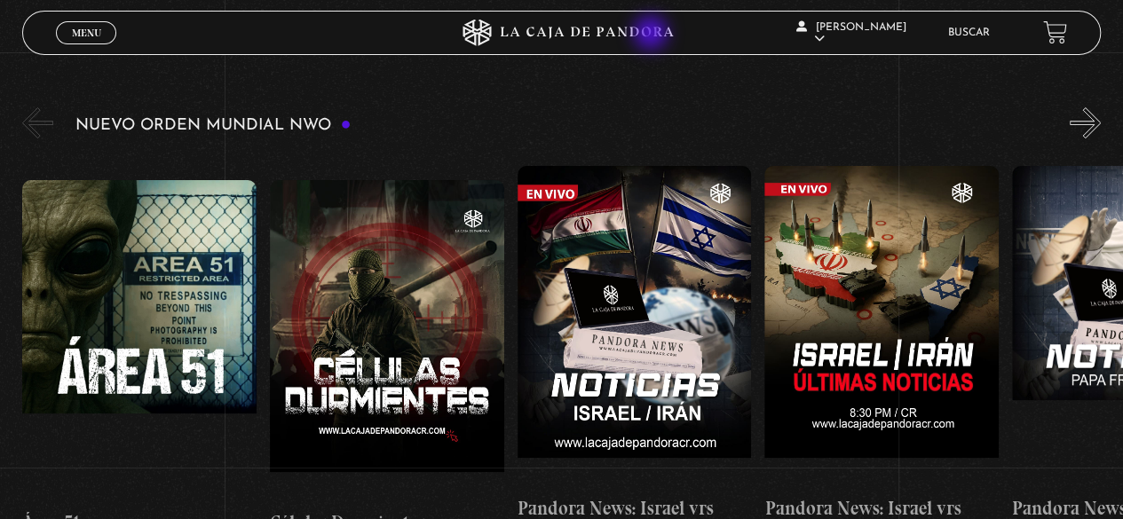
scroll to position [265, 0]
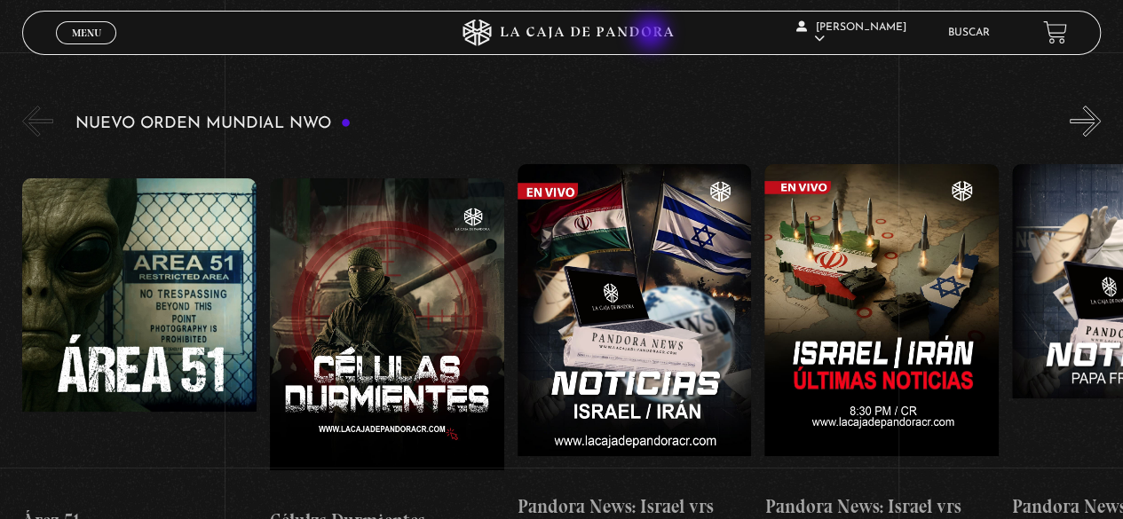
click at [194, 248] on figure at bounding box center [139, 338] width 234 height 320
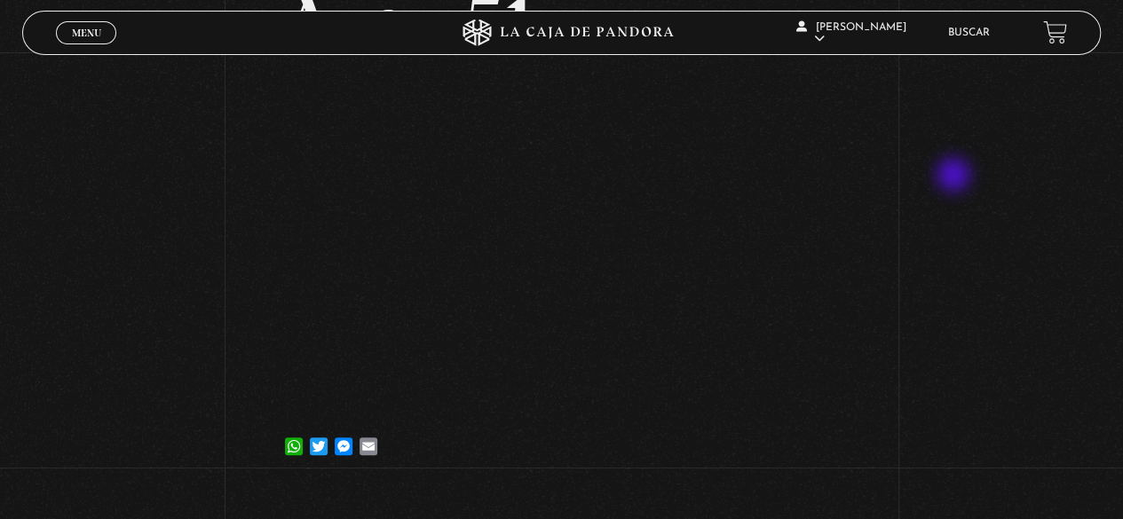
scroll to position [170, 0]
